Goal: Communication & Community: Answer question/provide support

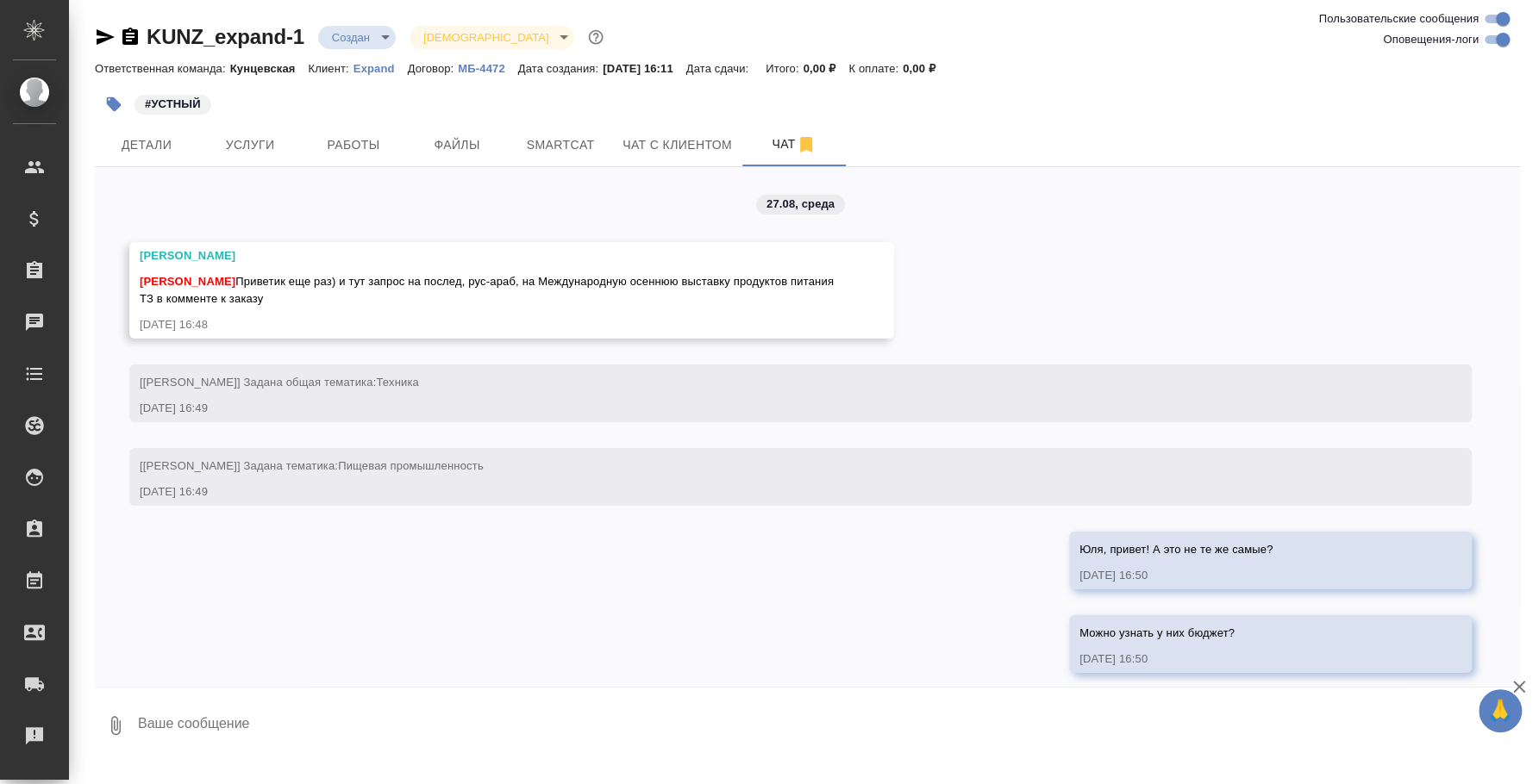
scroll to position [767, 0]
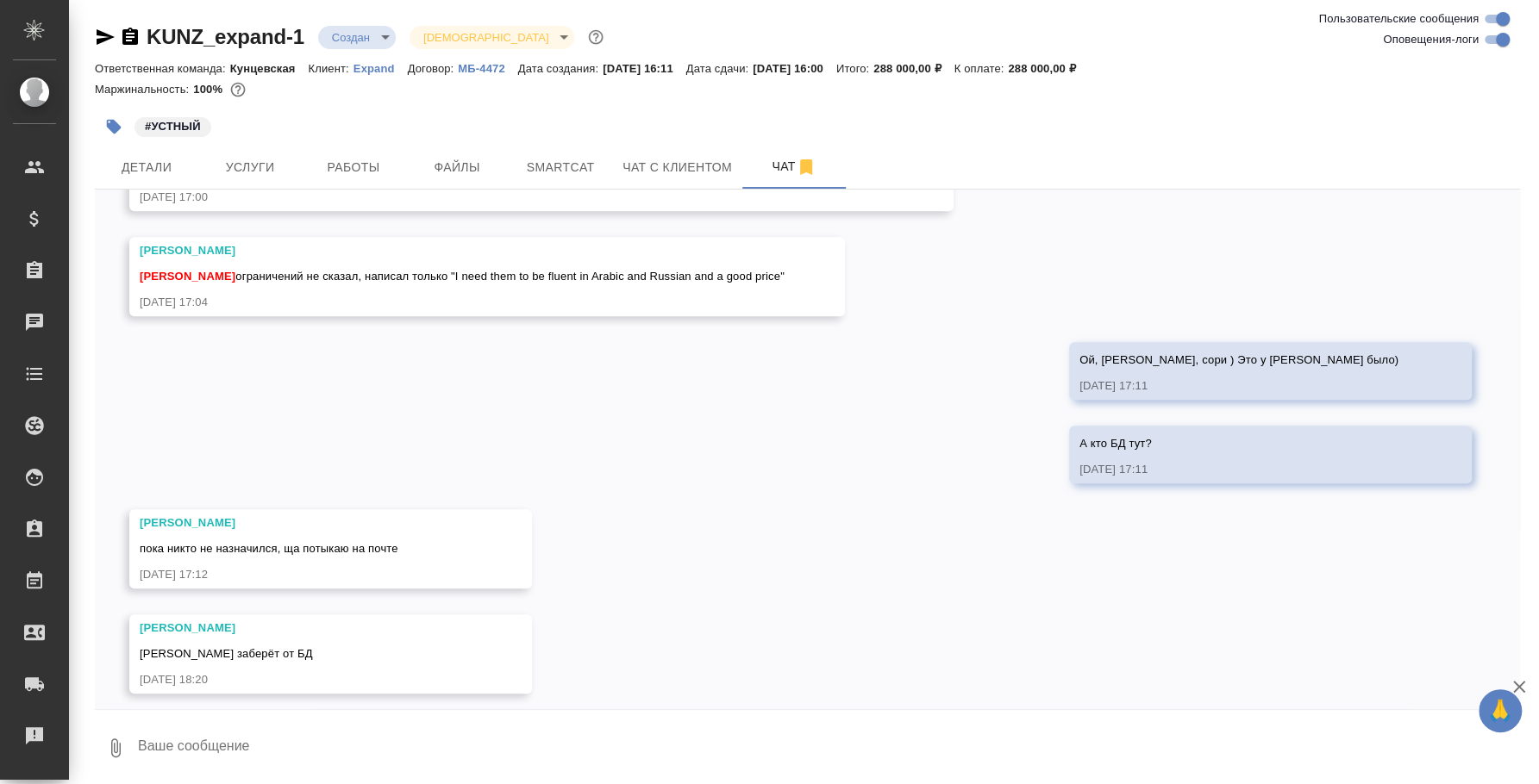
scroll to position [767, 0]
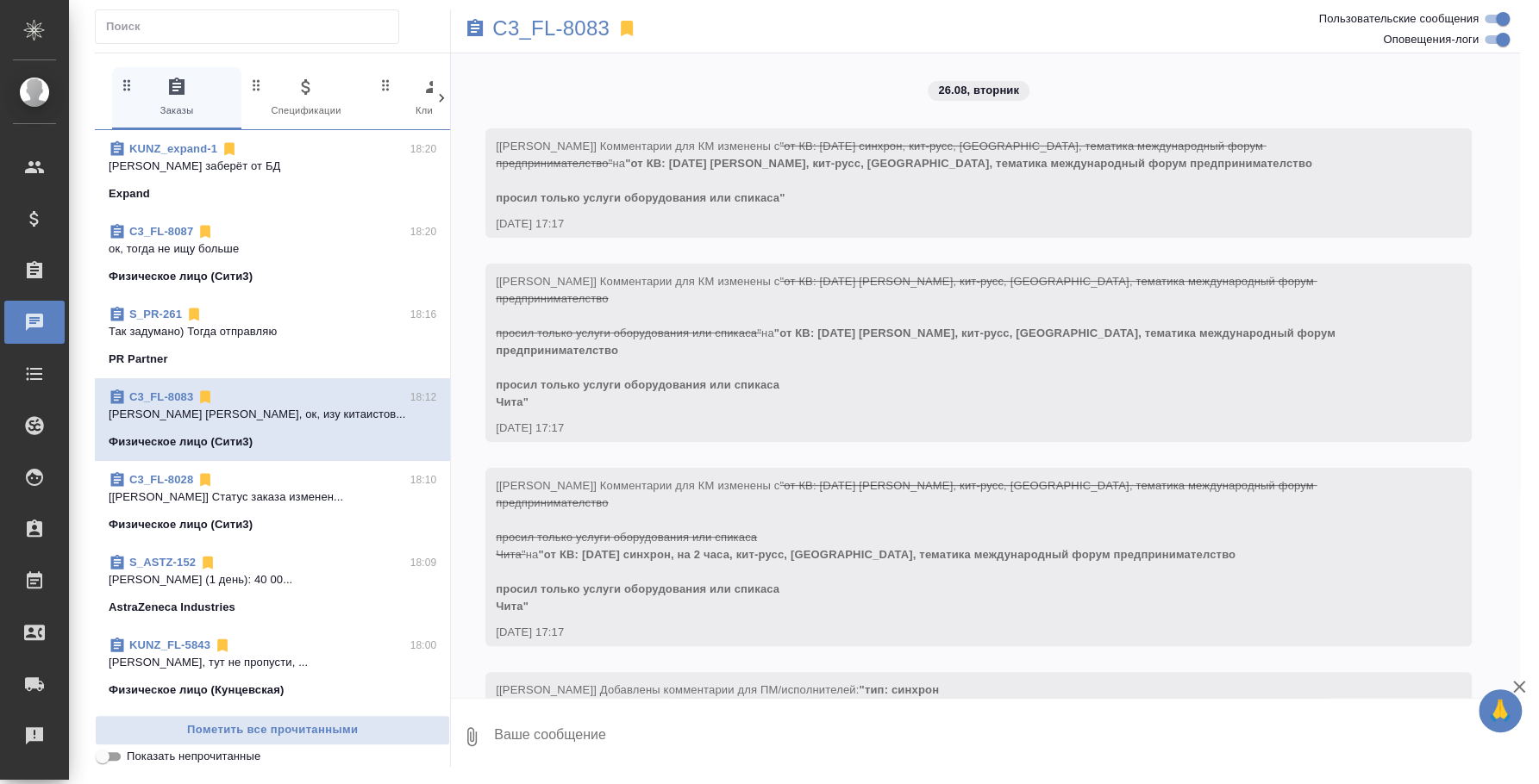
scroll to position [3549, 0]
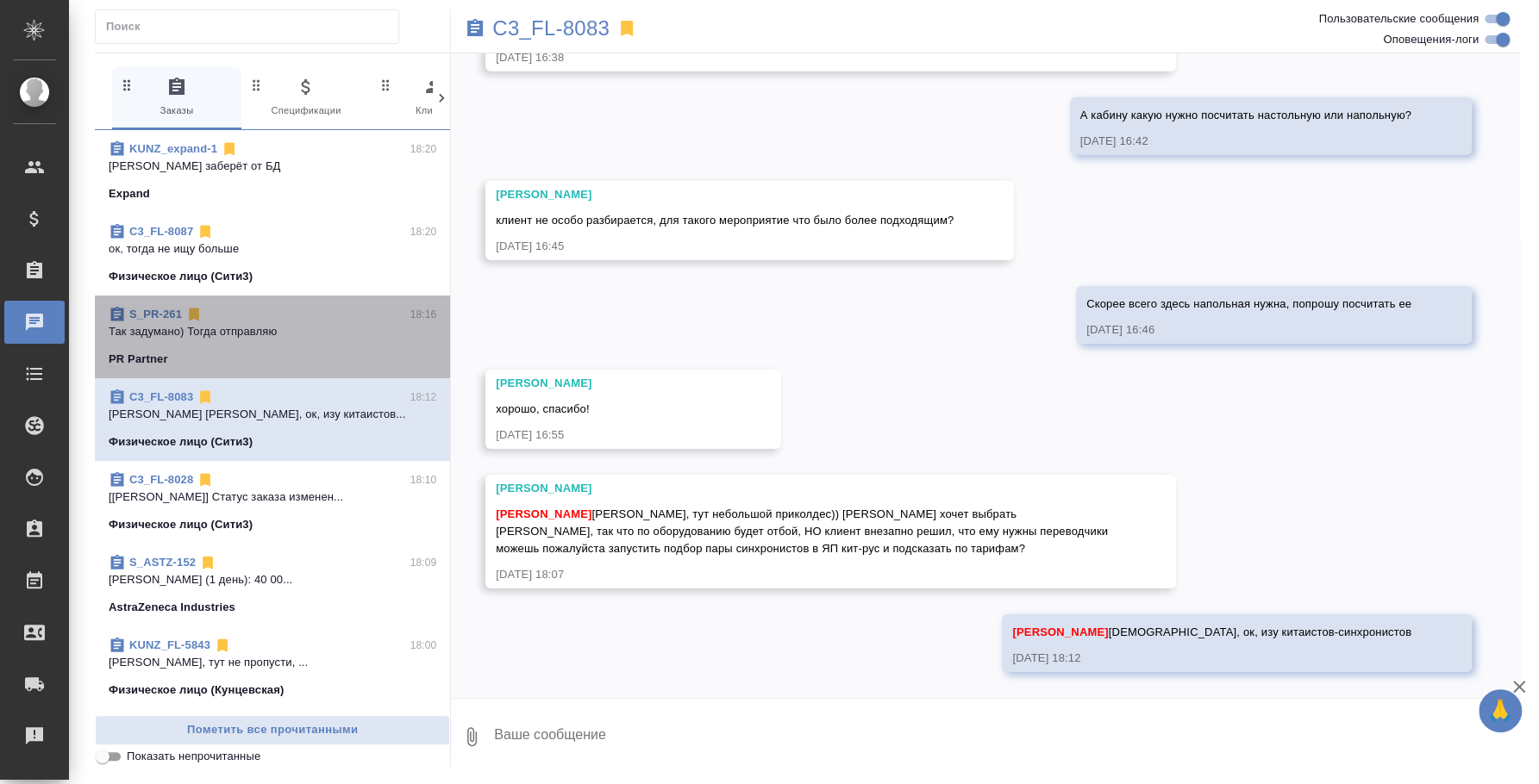
click at [272, 313] on div "S_PR-261 18:16" at bounding box center [273, 314] width 328 height 17
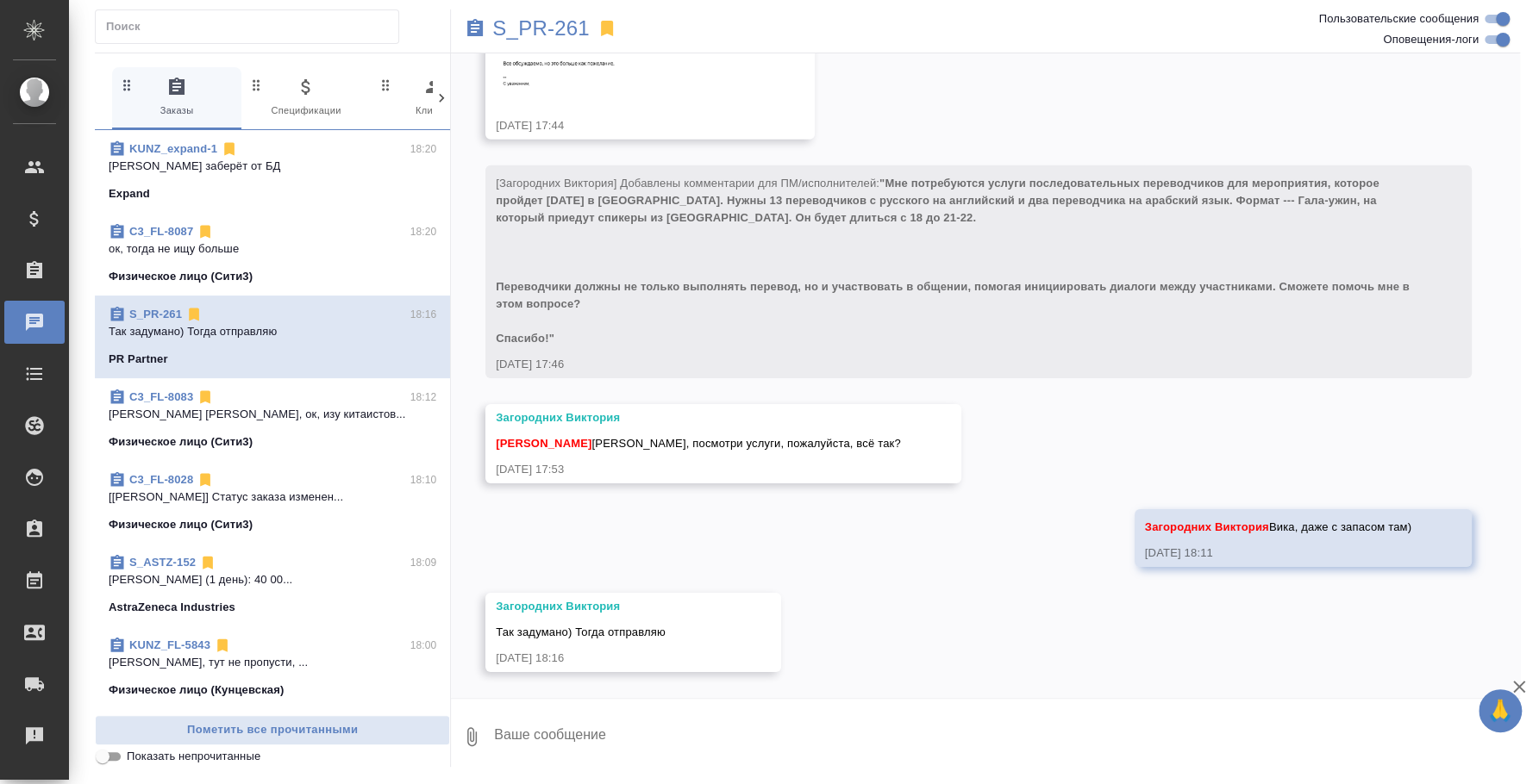
scroll to position [3559, 0]
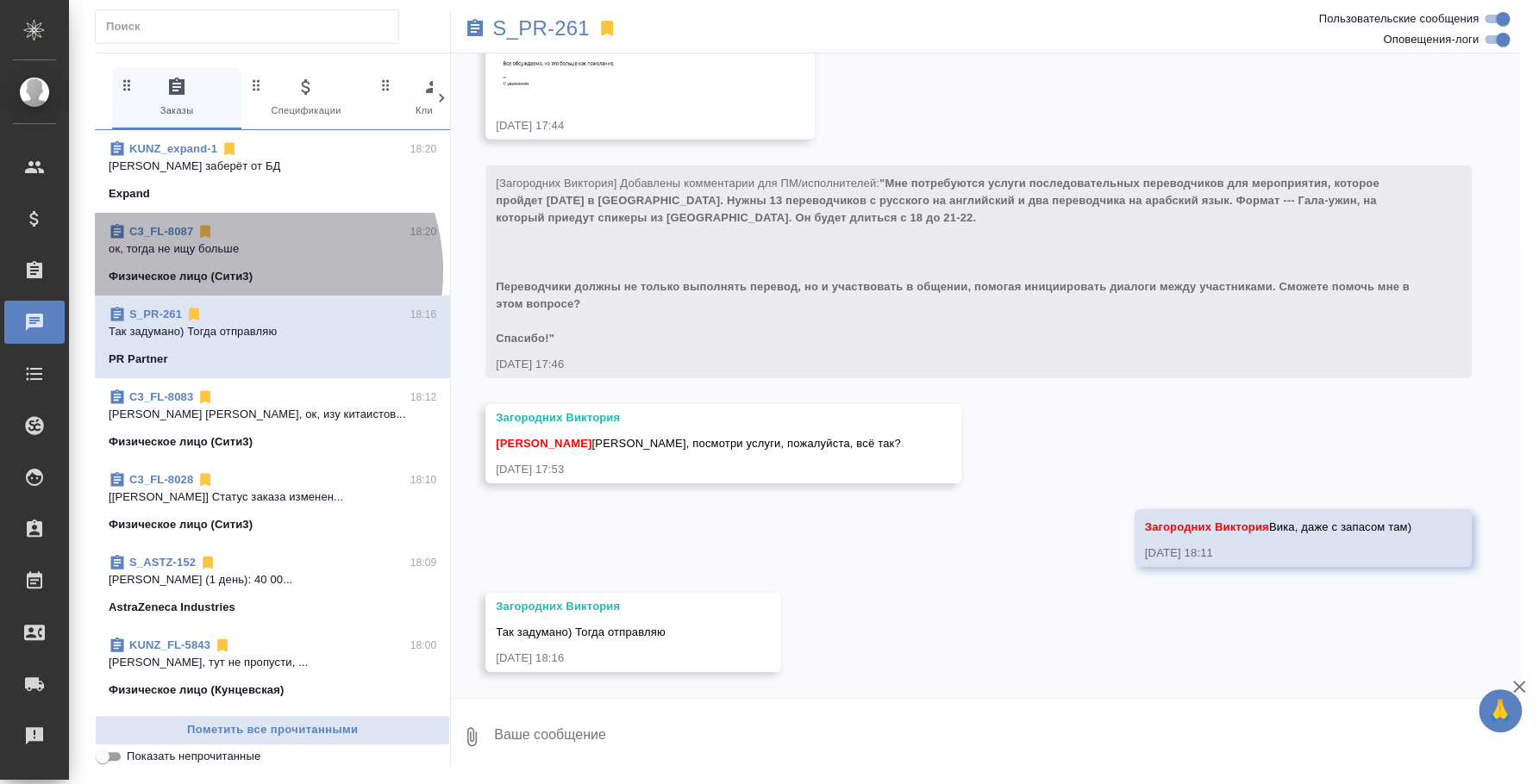
click at [243, 272] on p "Физическое лицо (Сити3)" at bounding box center [181, 276] width 144 height 17
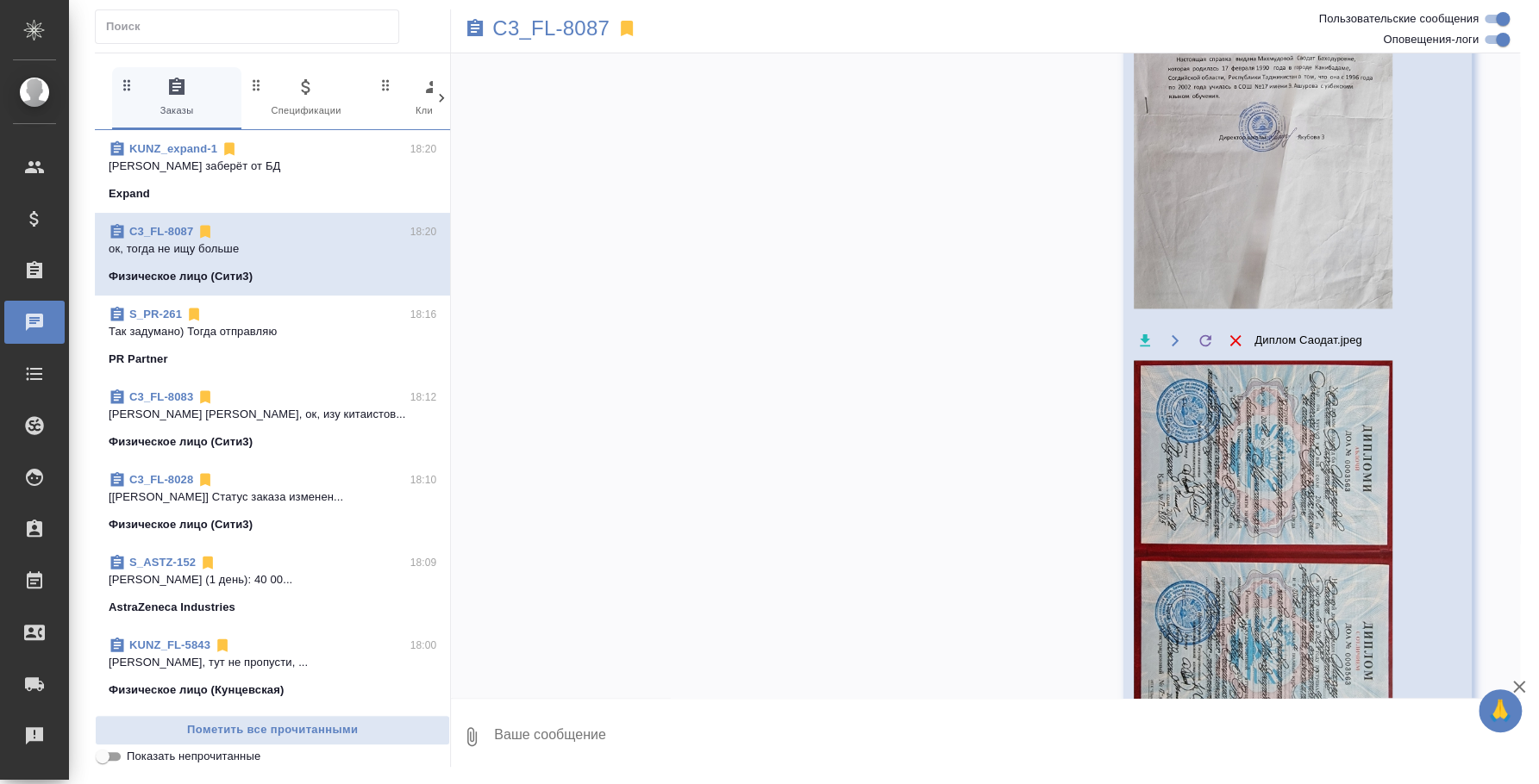
scroll to position [2475, 0]
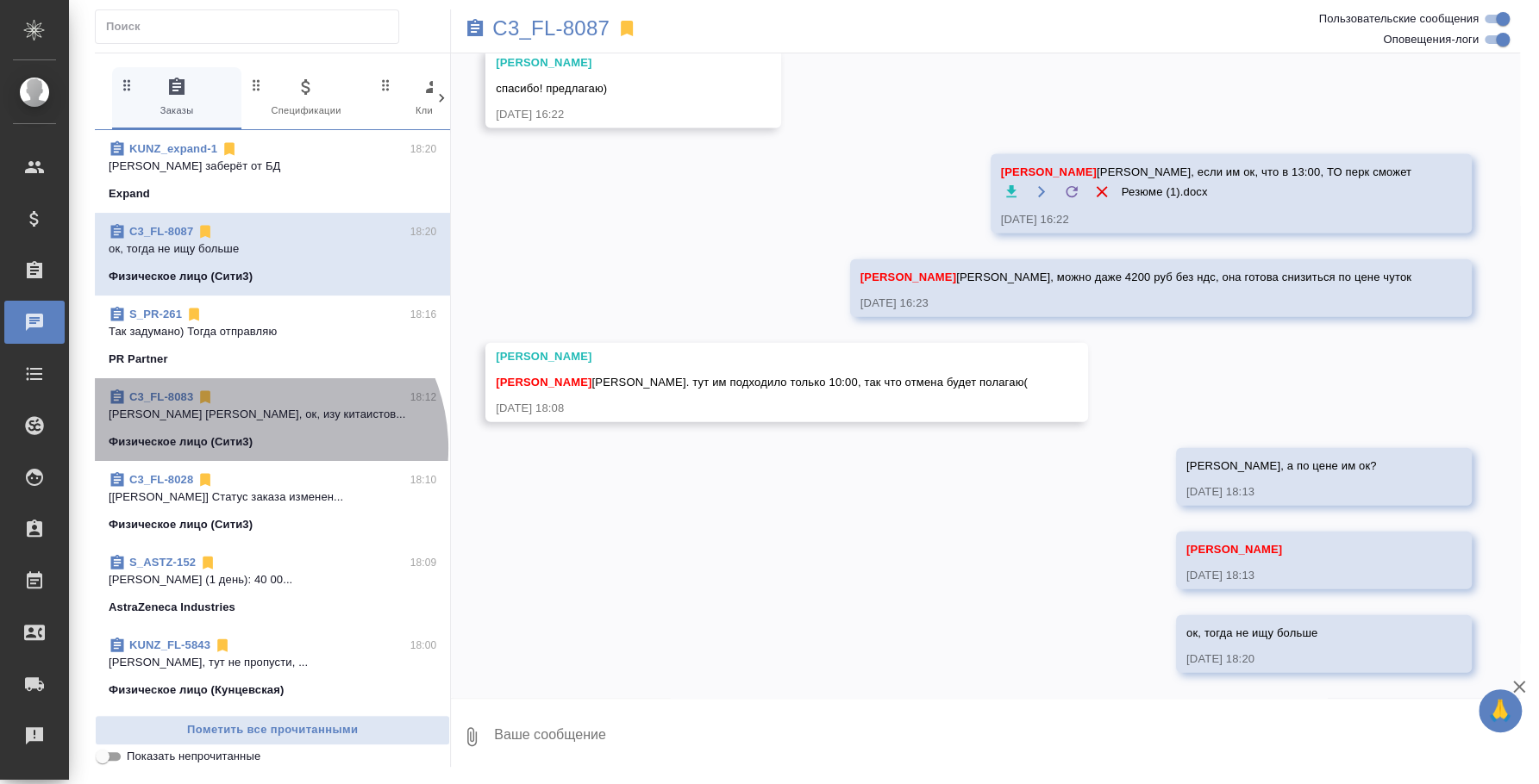
click at [259, 448] on div "Физическое лицо (Сити3)" at bounding box center [273, 442] width 328 height 17
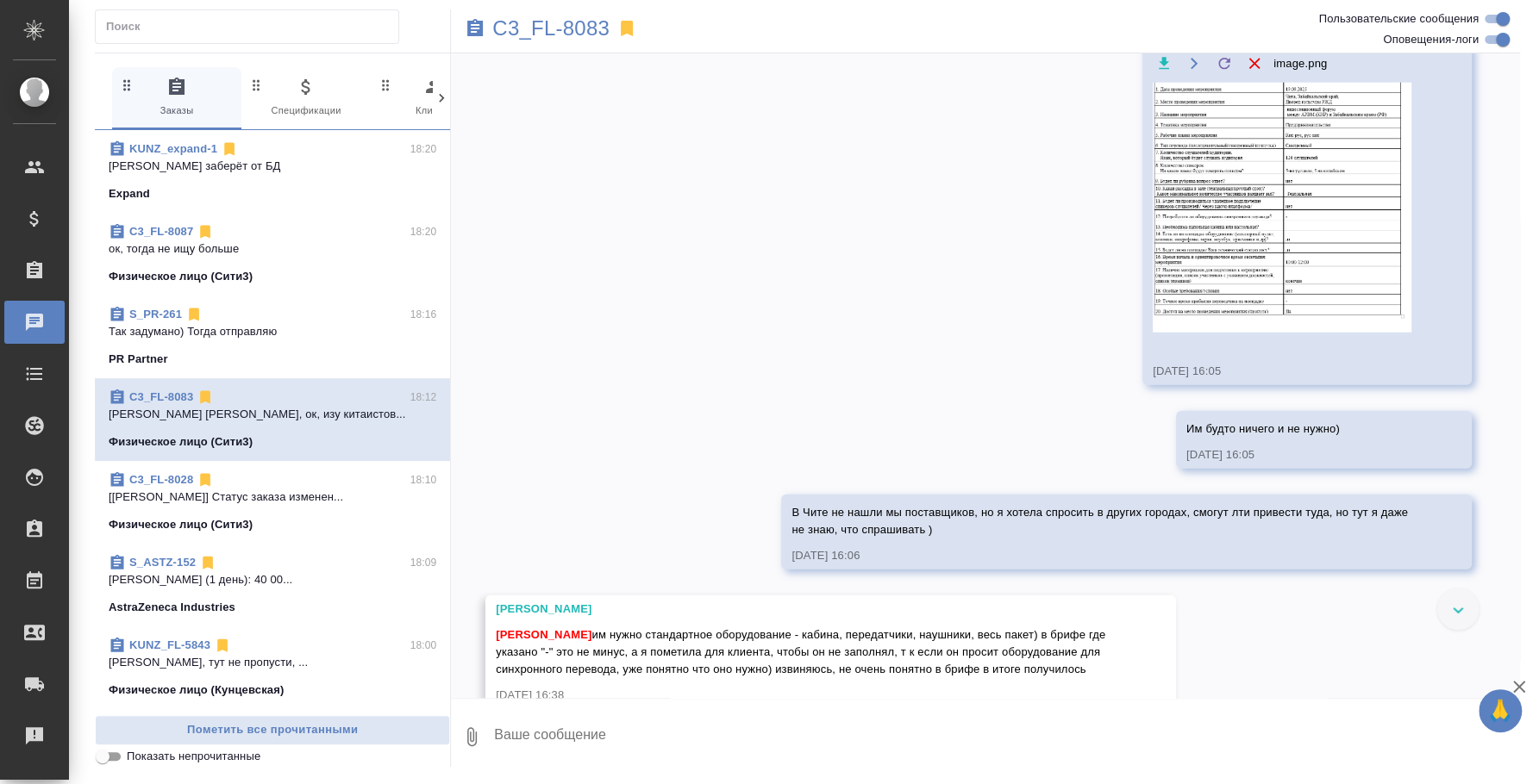
scroll to position [3300, 0]
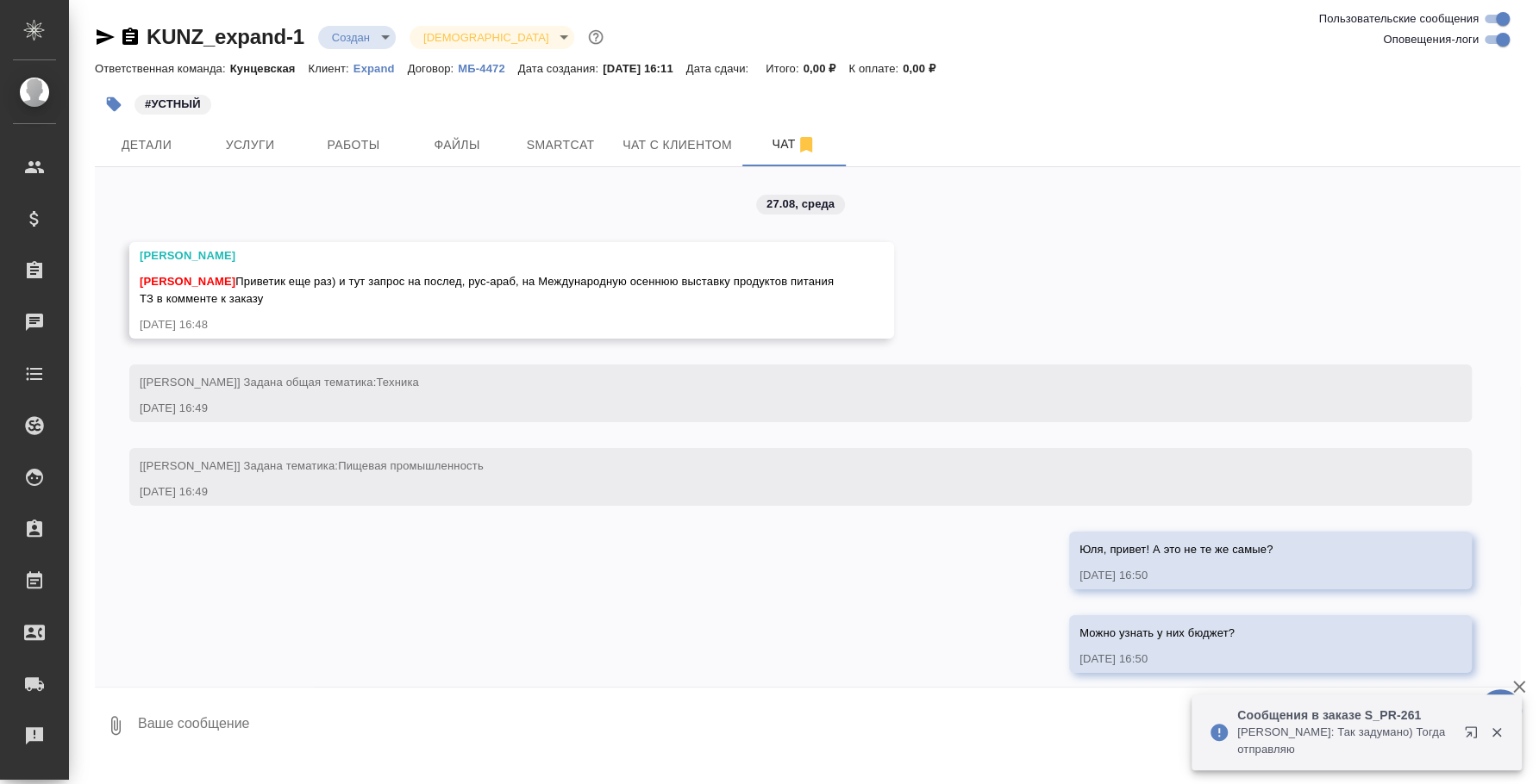
scroll to position [767, 0]
